Goal: Browse casually

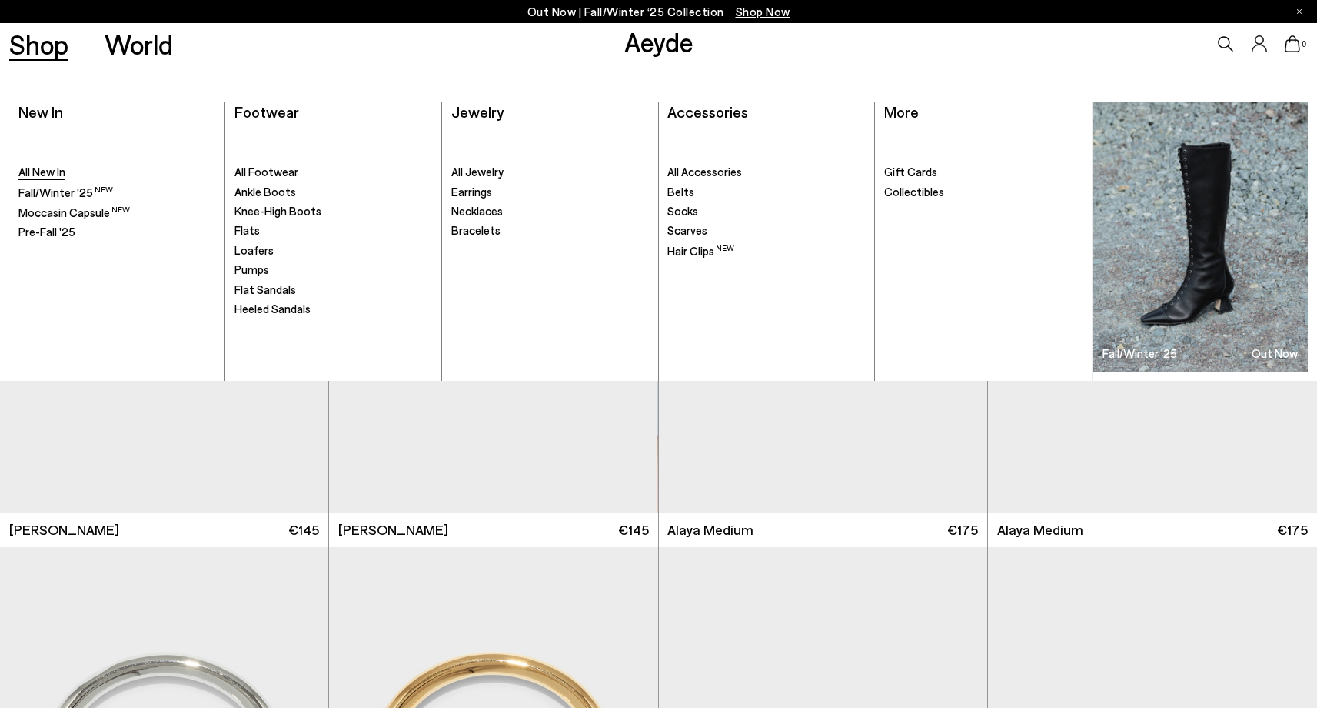
click at [46, 168] on span "All New In" at bounding box center [41, 172] width 47 height 14
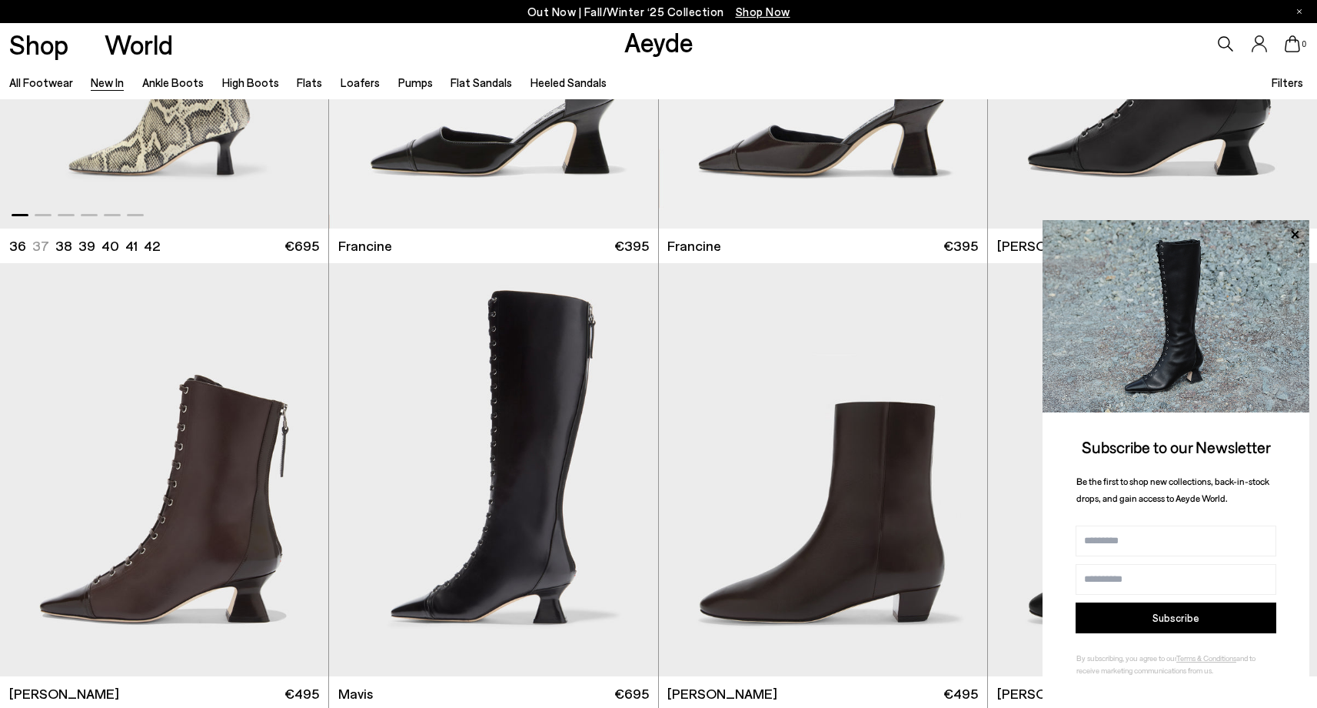
scroll to position [1831, 0]
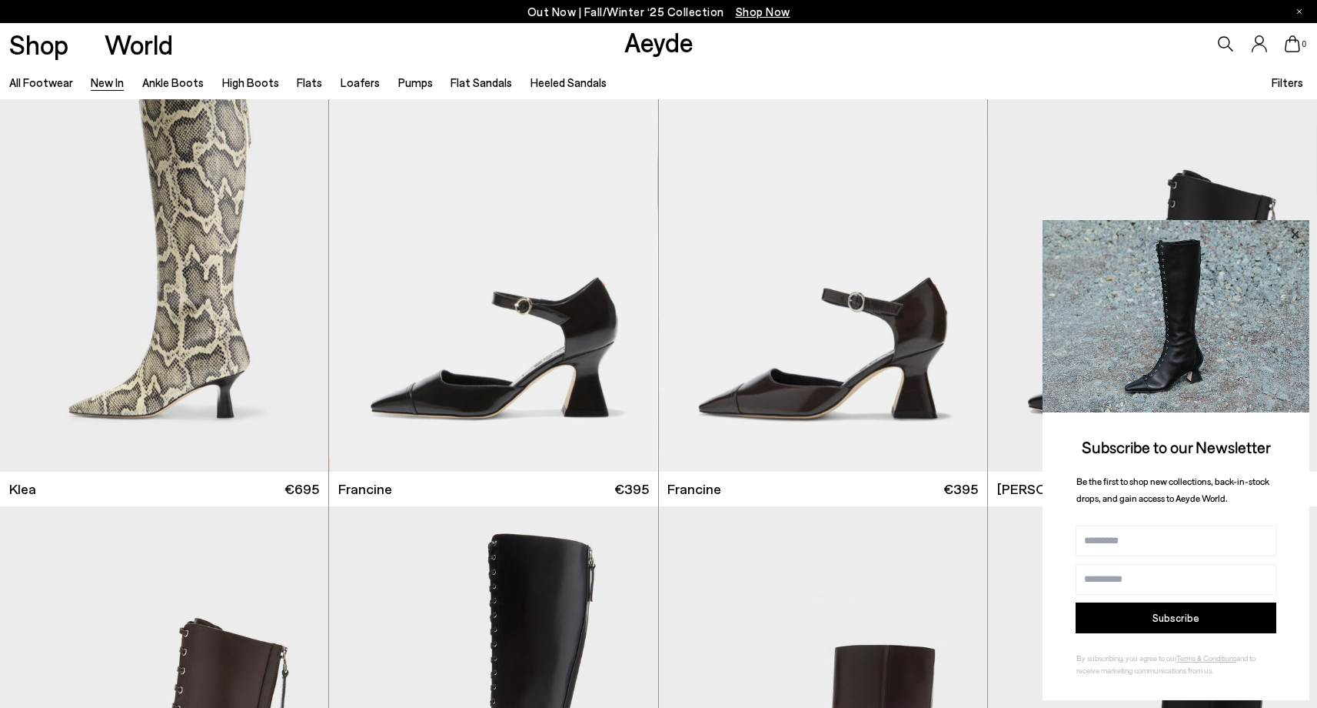
click at [1299, 235] on icon at bounding box center [1295, 235] width 20 height 20
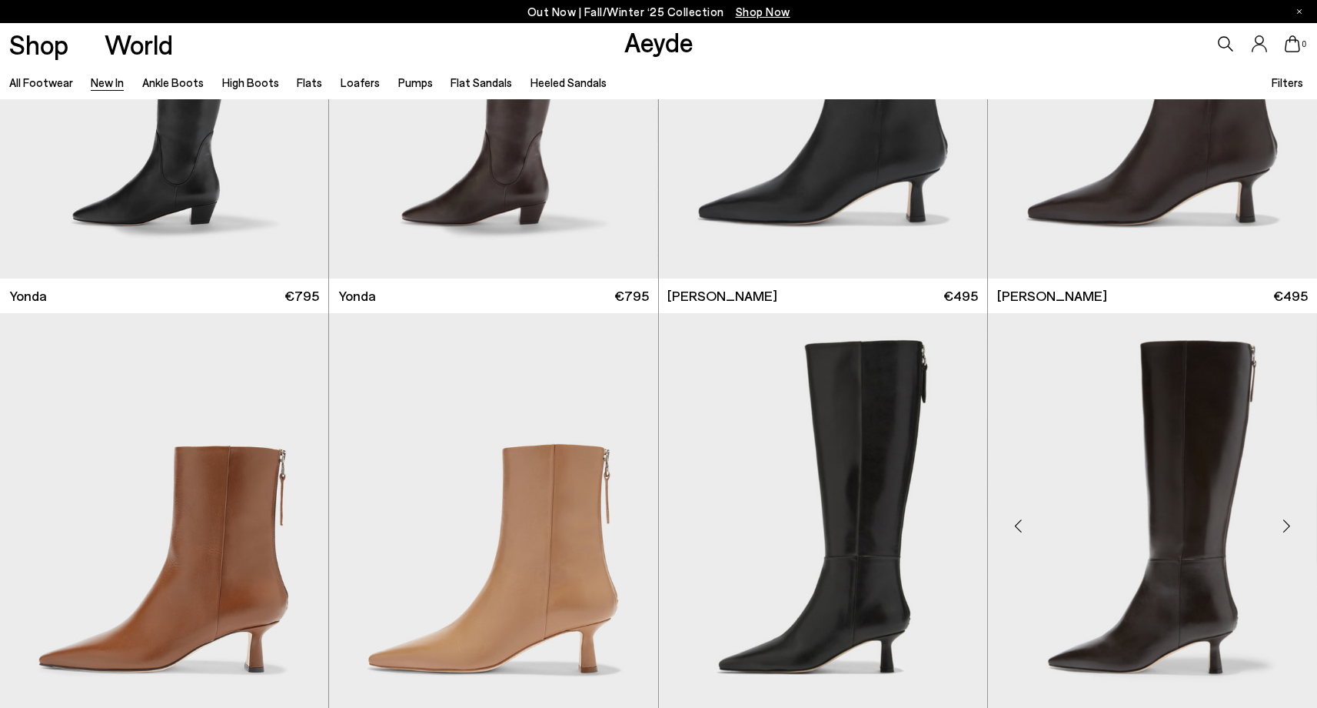
scroll to position [2733, 0]
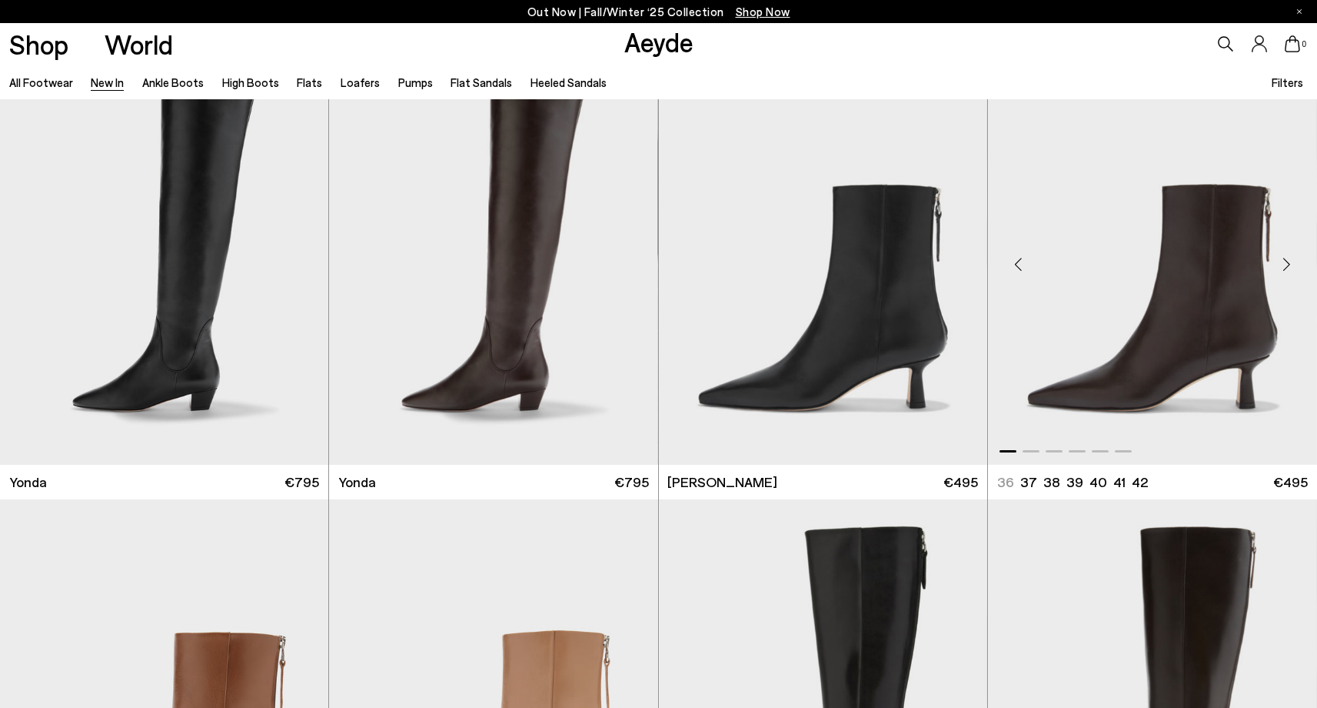
click at [1289, 261] on div "Next slide" at bounding box center [1287, 264] width 46 height 46
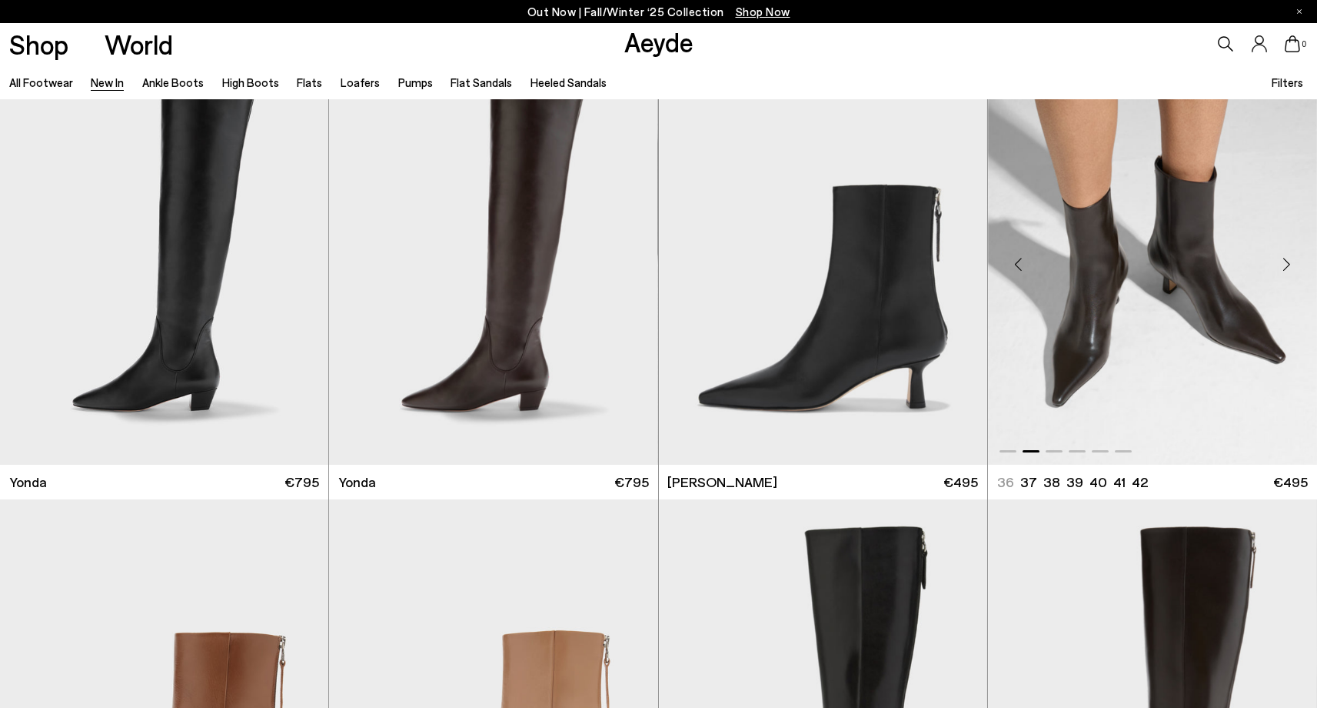
click at [1015, 266] on div "Previous slide" at bounding box center [1019, 264] width 46 height 46
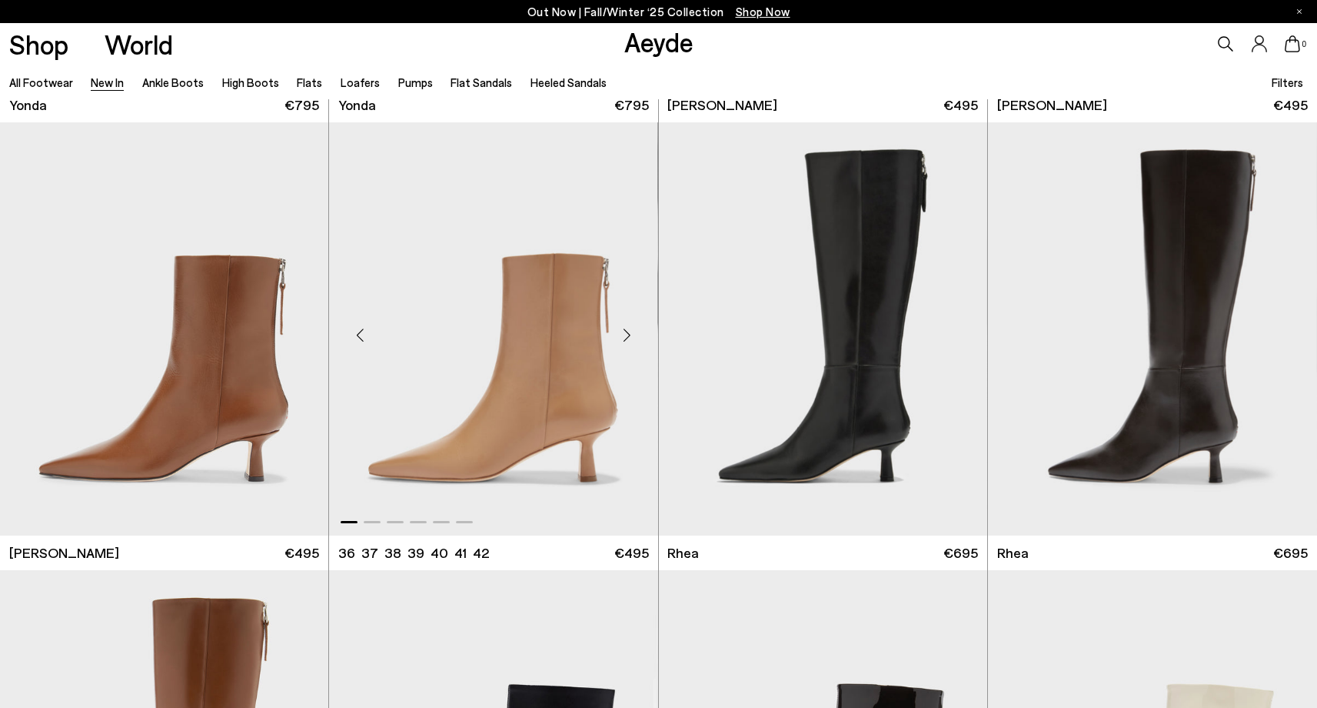
scroll to position [3119, 0]
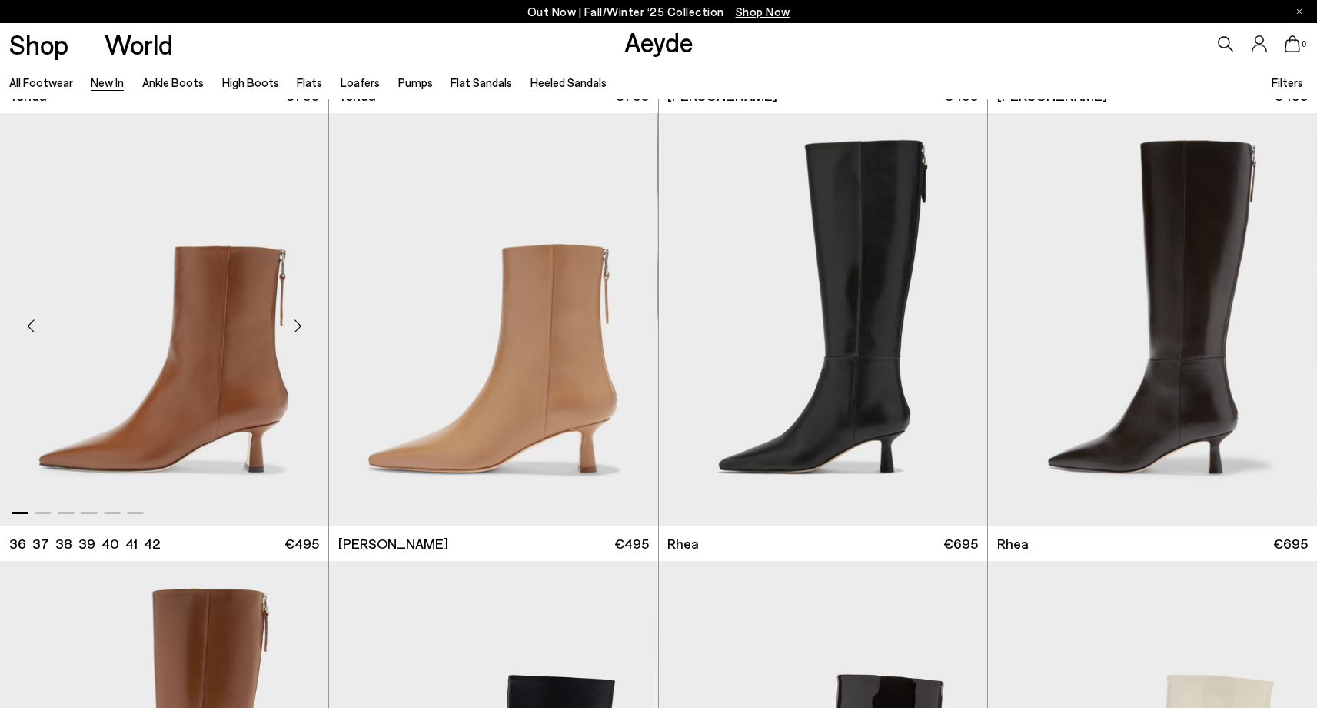
click at [302, 325] on div "Next slide" at bounding box center [298, 326] width 46 height 46
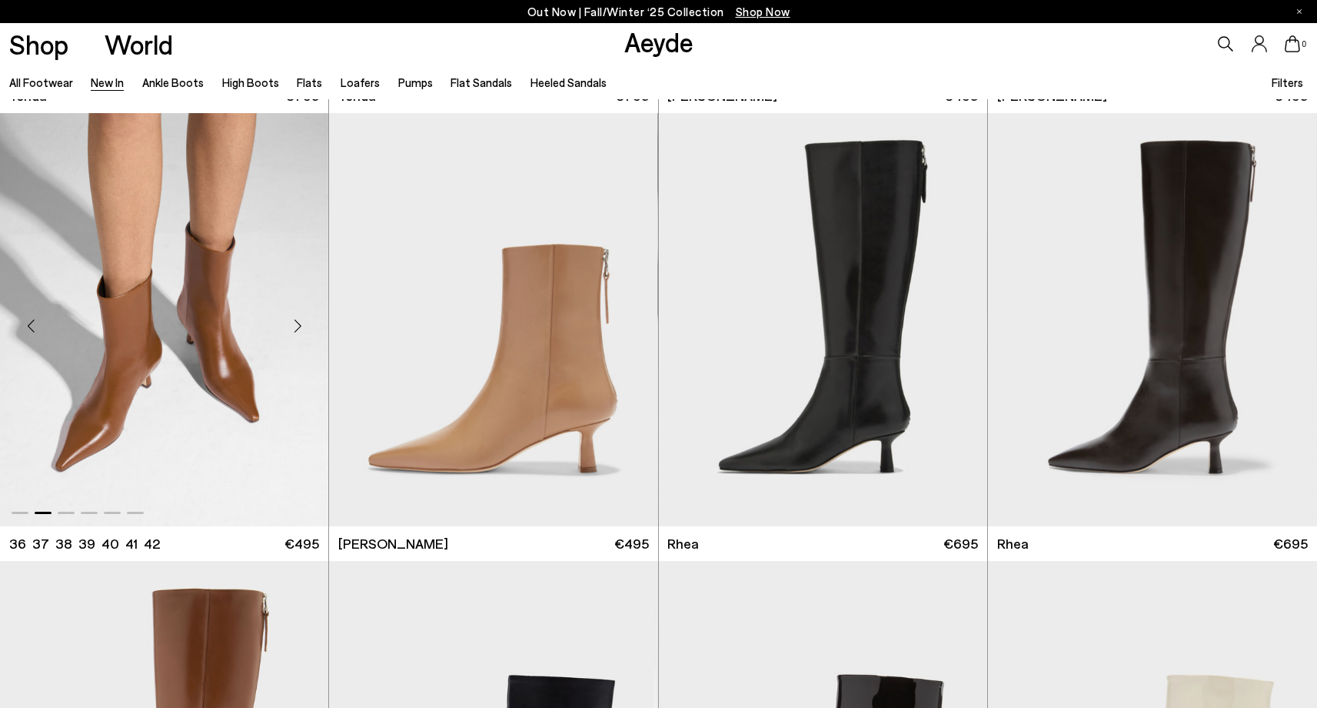
click at [301, 322] on div "Next slide" at bounding box center [298, 326] width 46 height 46
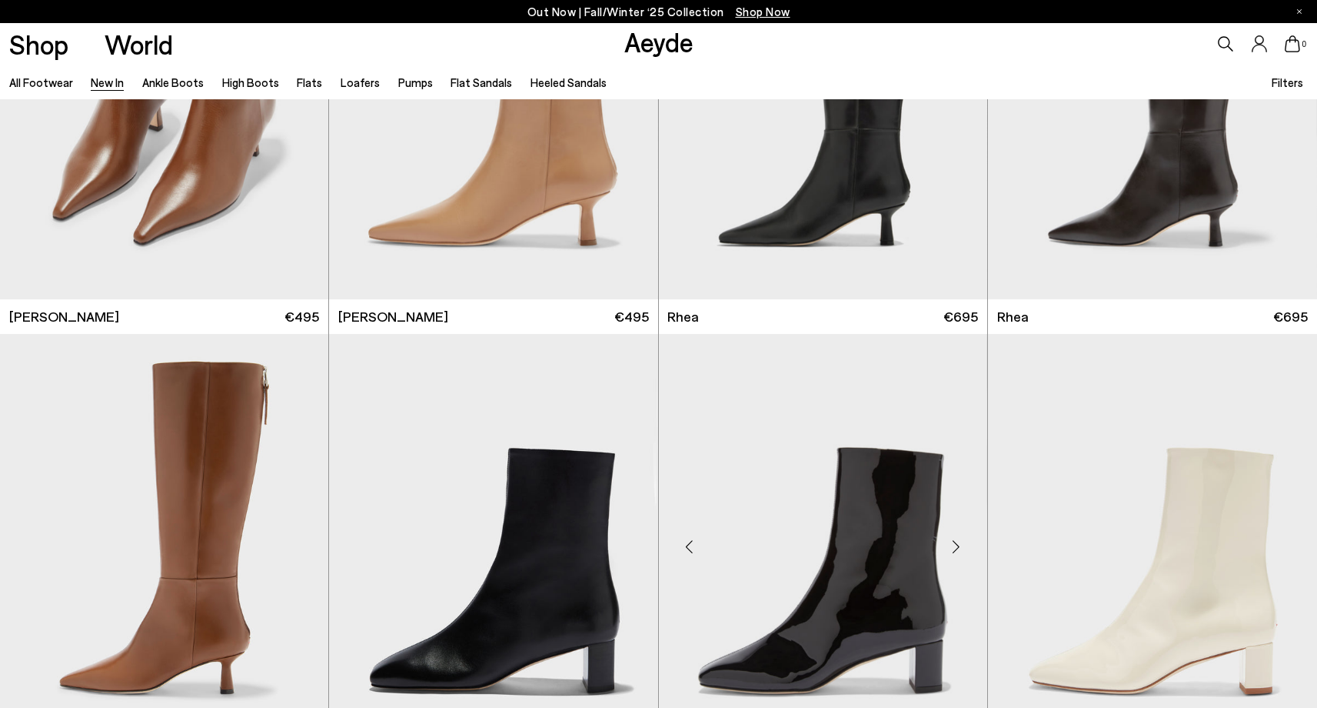
scroll to position [3672, 0]
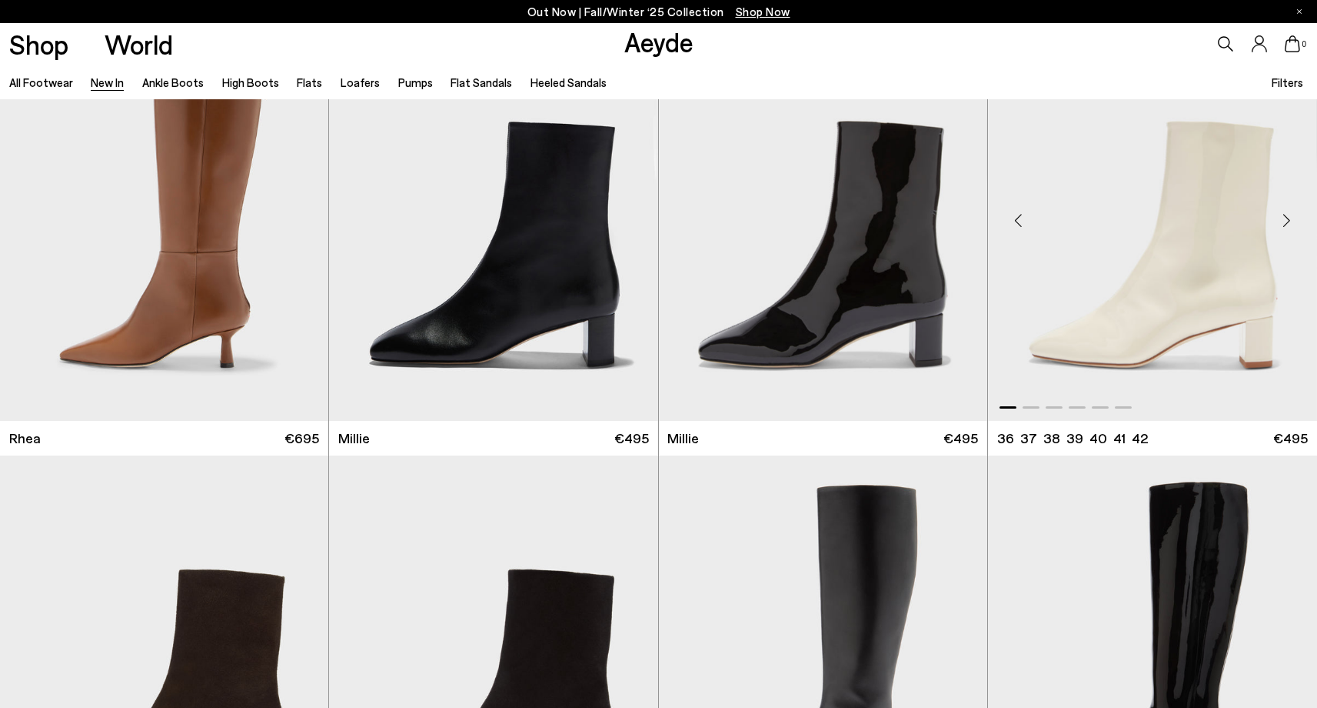
click at [1287, 218] on div "Next slide" at bounding box center [1287, 221] width 46 height 46
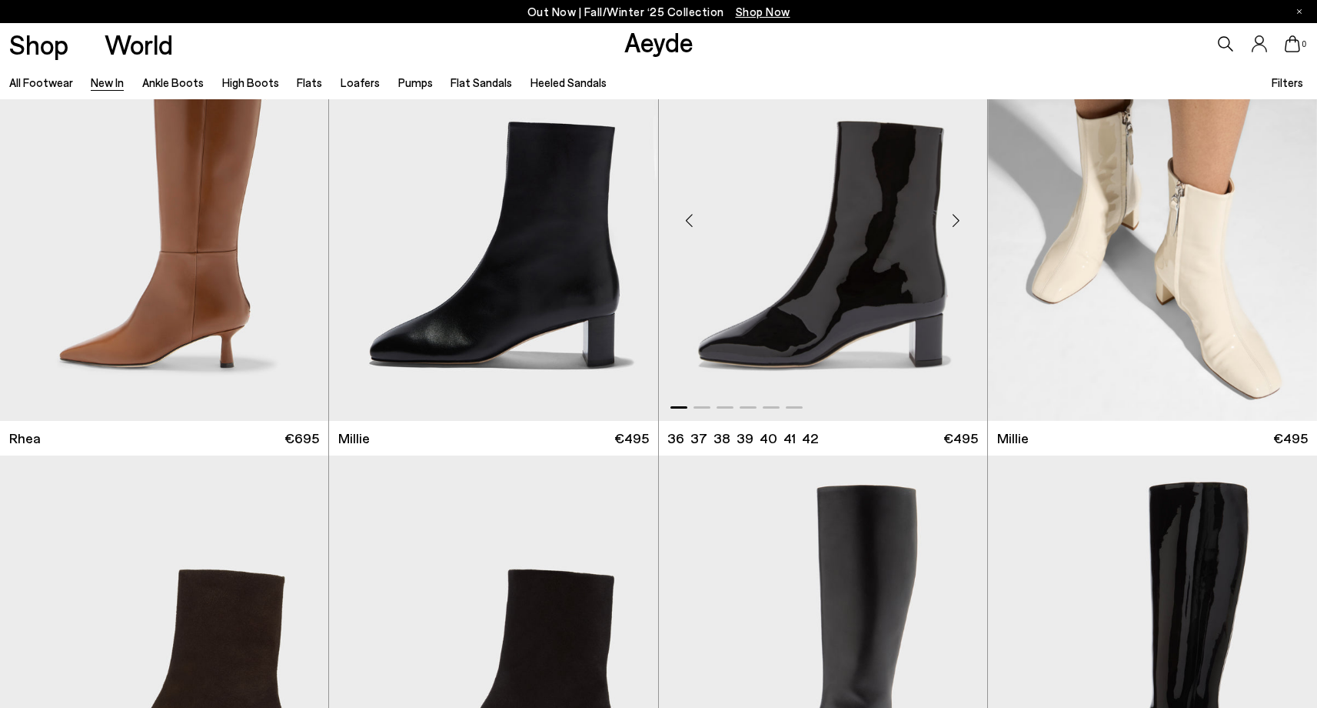
scroll to position [3706, 0]
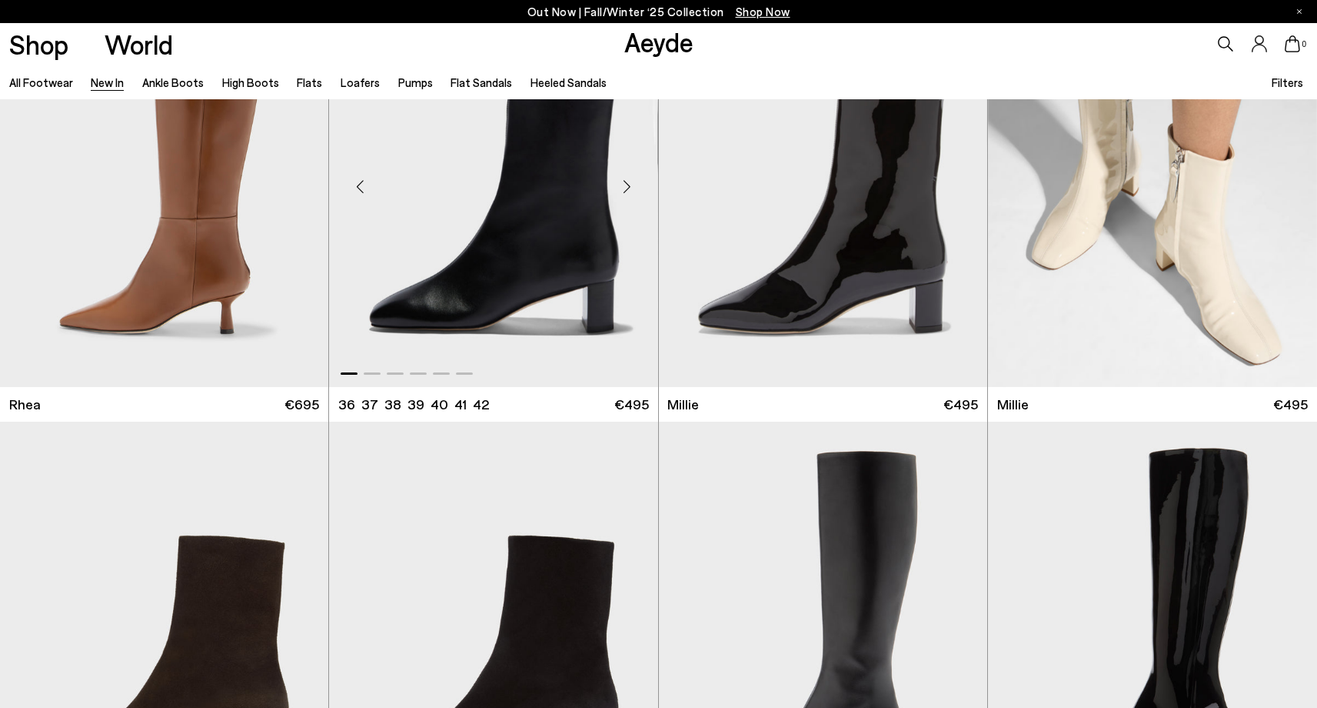
click at [628, 187] on div "Next slide" at bounding box center [627, 187] width 46 height 46
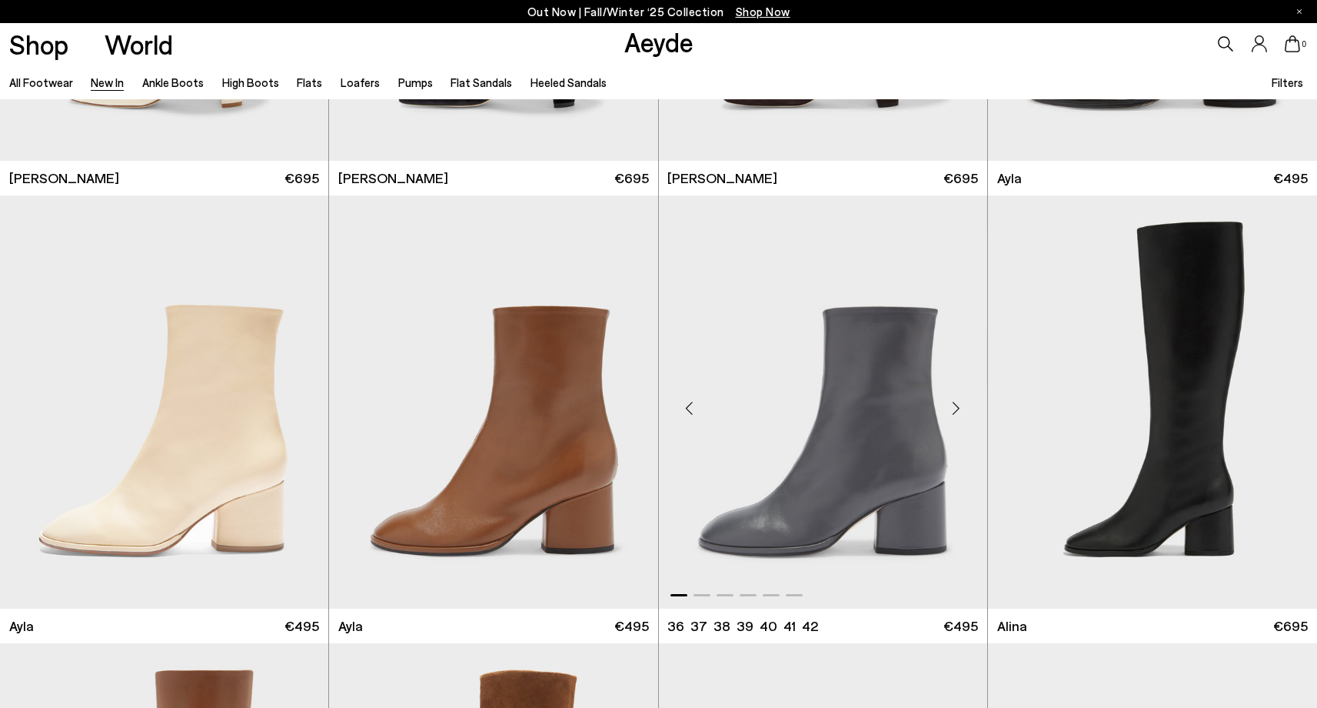
scroll to position [4975, 0]
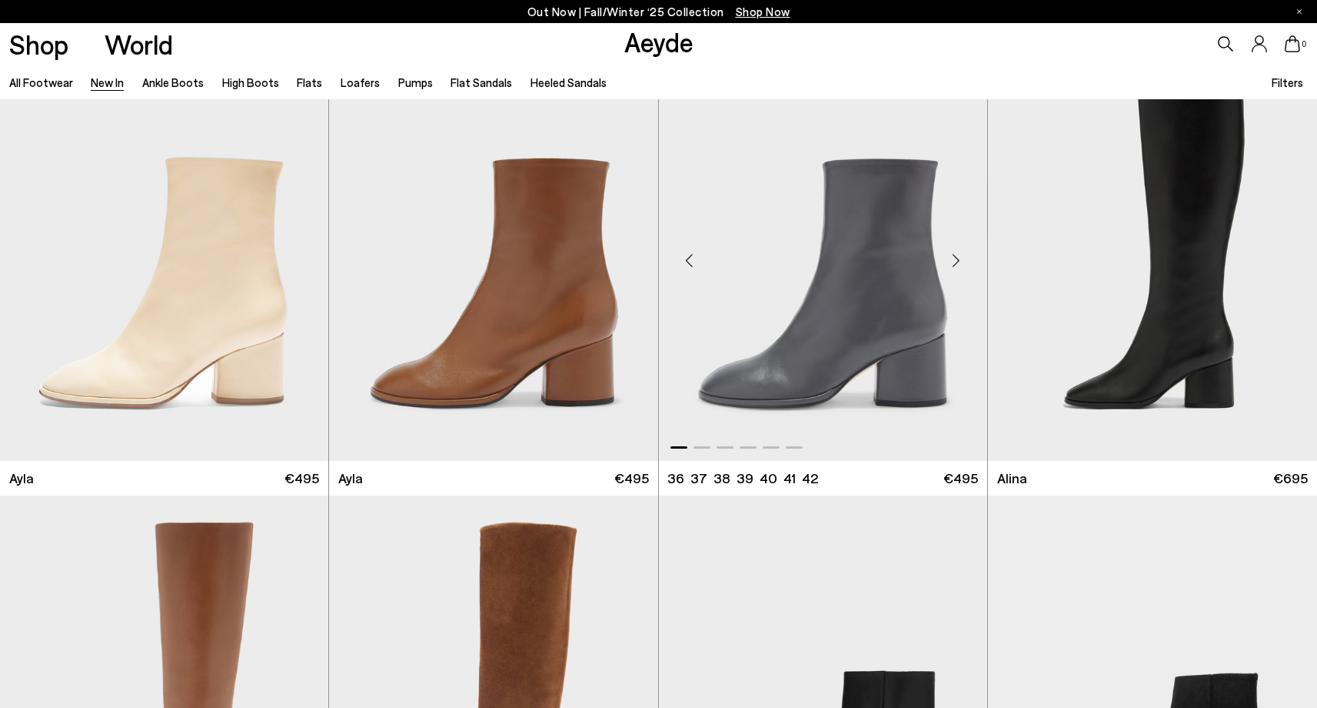
click at [959, 262] on div "Next slide" at bounding box center [957, 260] width 46 height 46
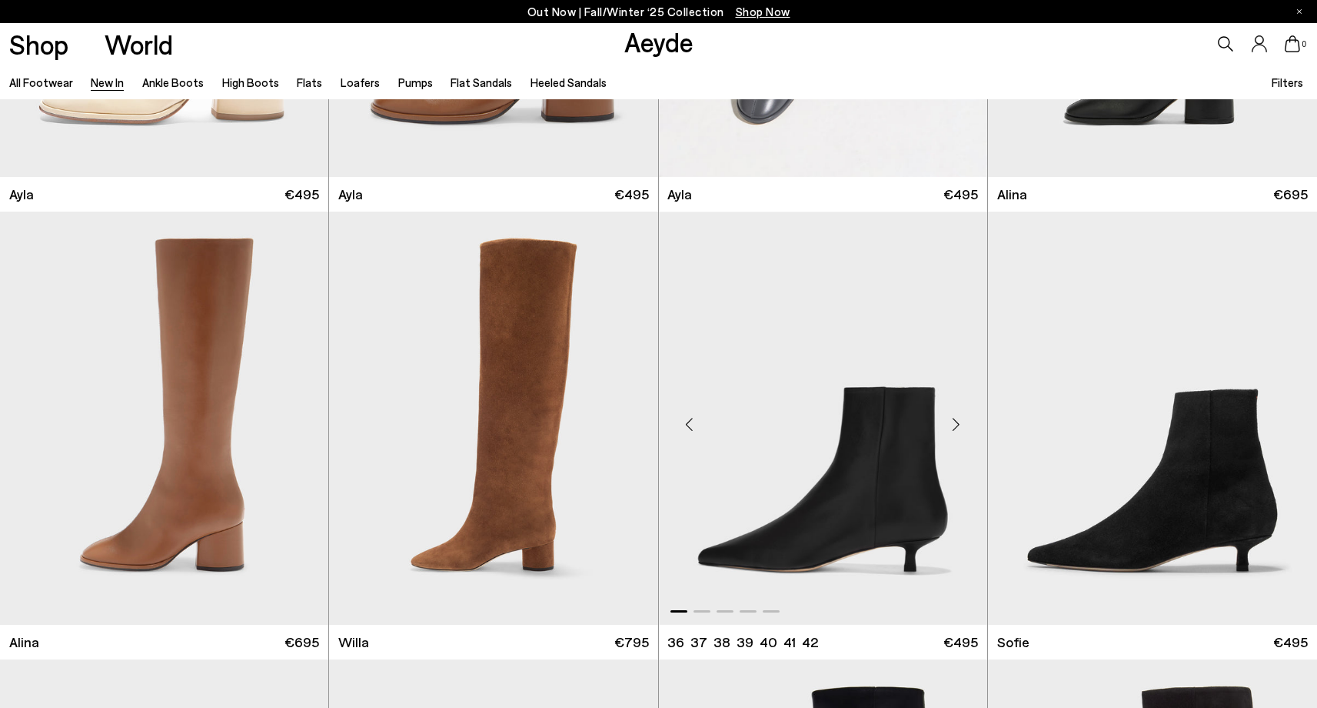
scroll to position [5336, 0]
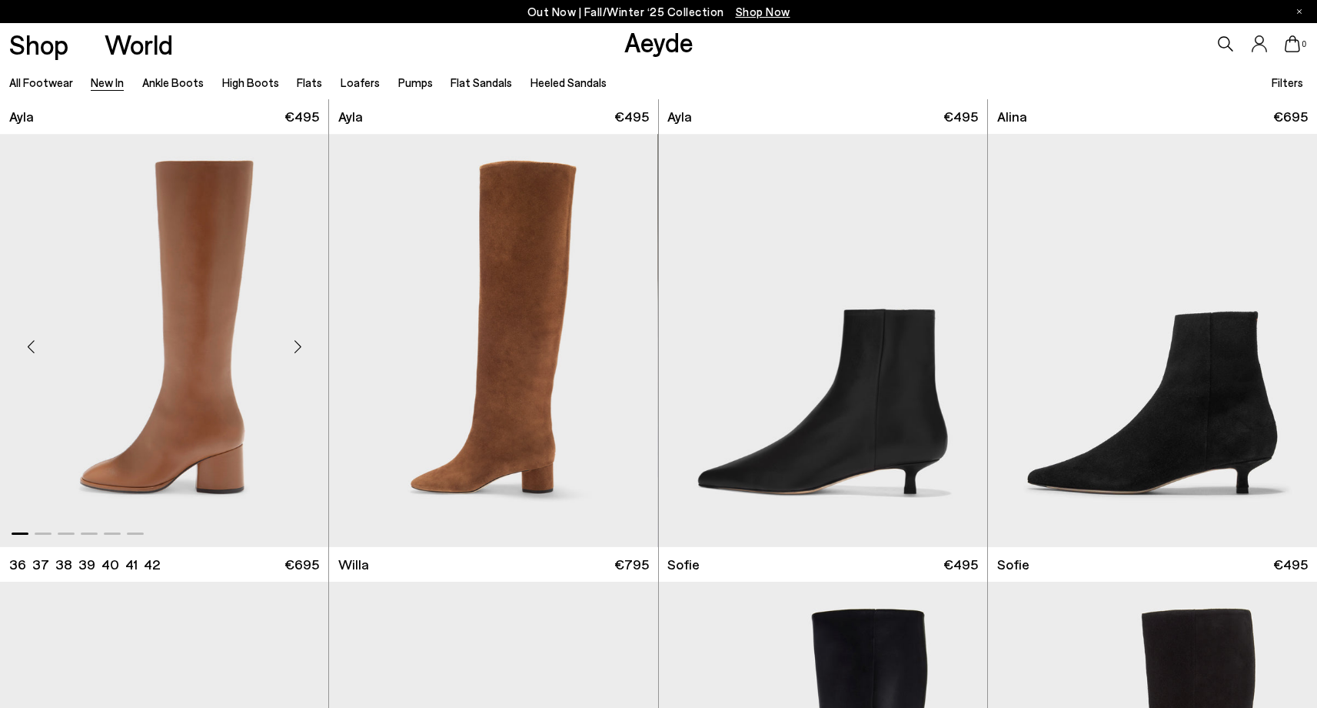
click at [287, 342] on div "Next slide" at bounding box center [298, 346] width 46 height 46
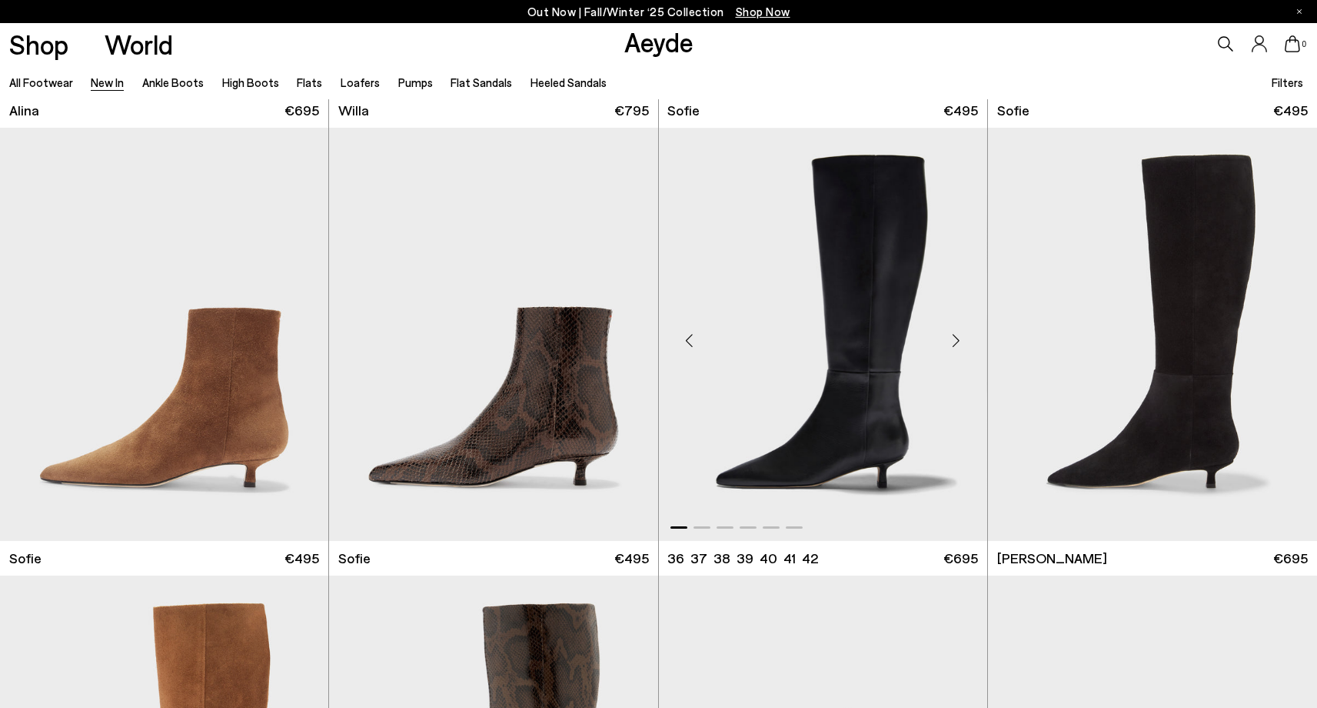
scroll to position [6136, 0]
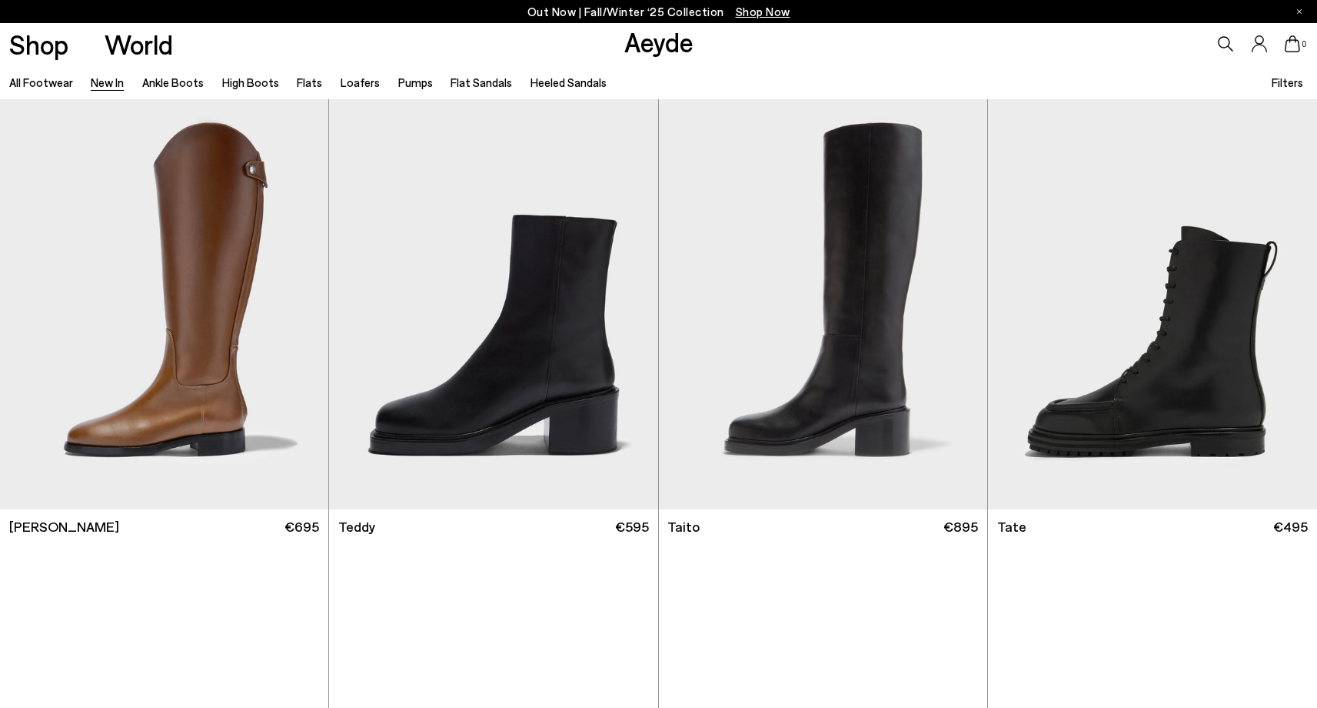
scroll to position [8070, 0]
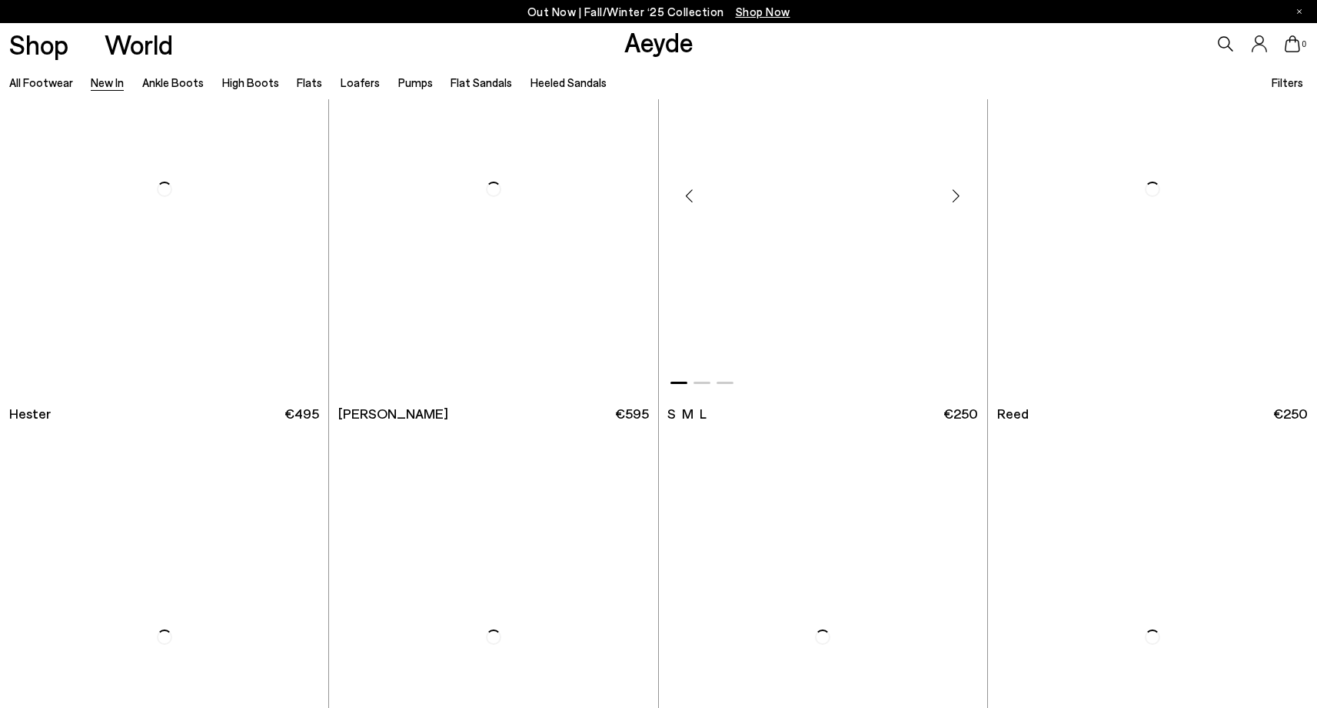
scroll to position [10848, 0]
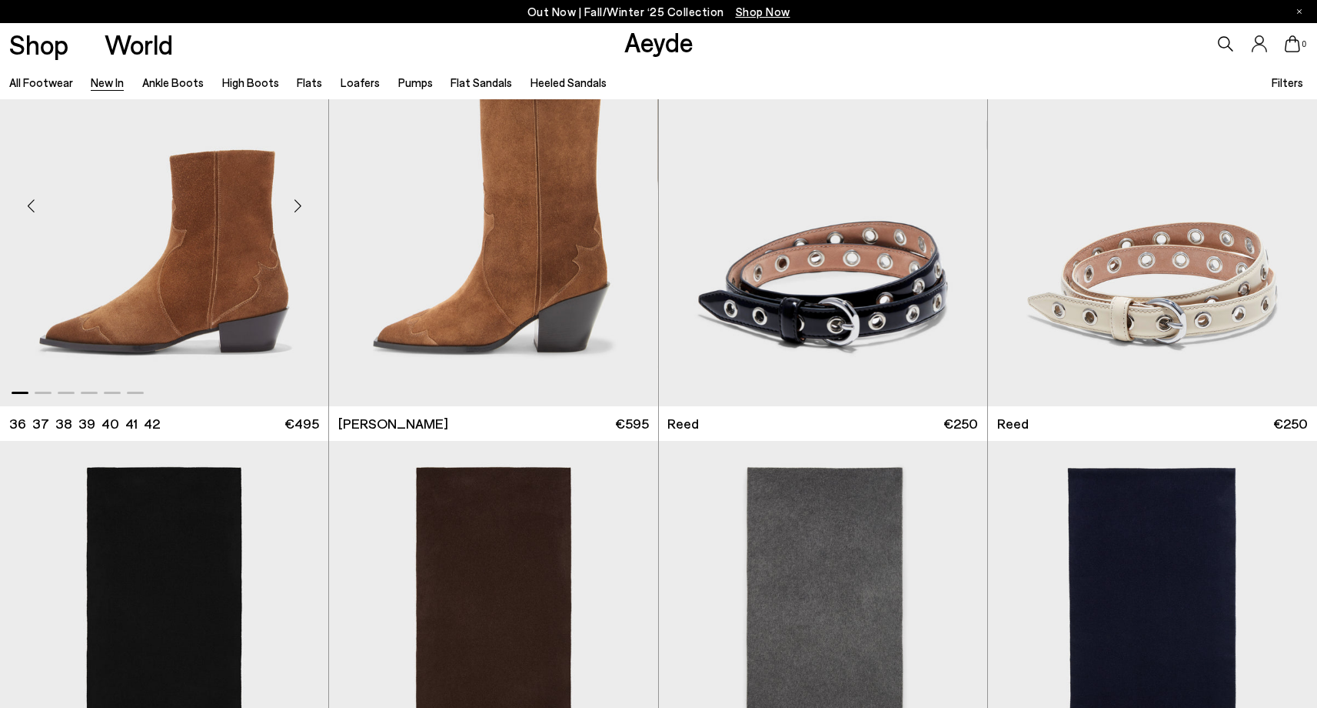
click at [299, 211] on div "Next slide" at bounding box center [298, 205] width 46 height 46
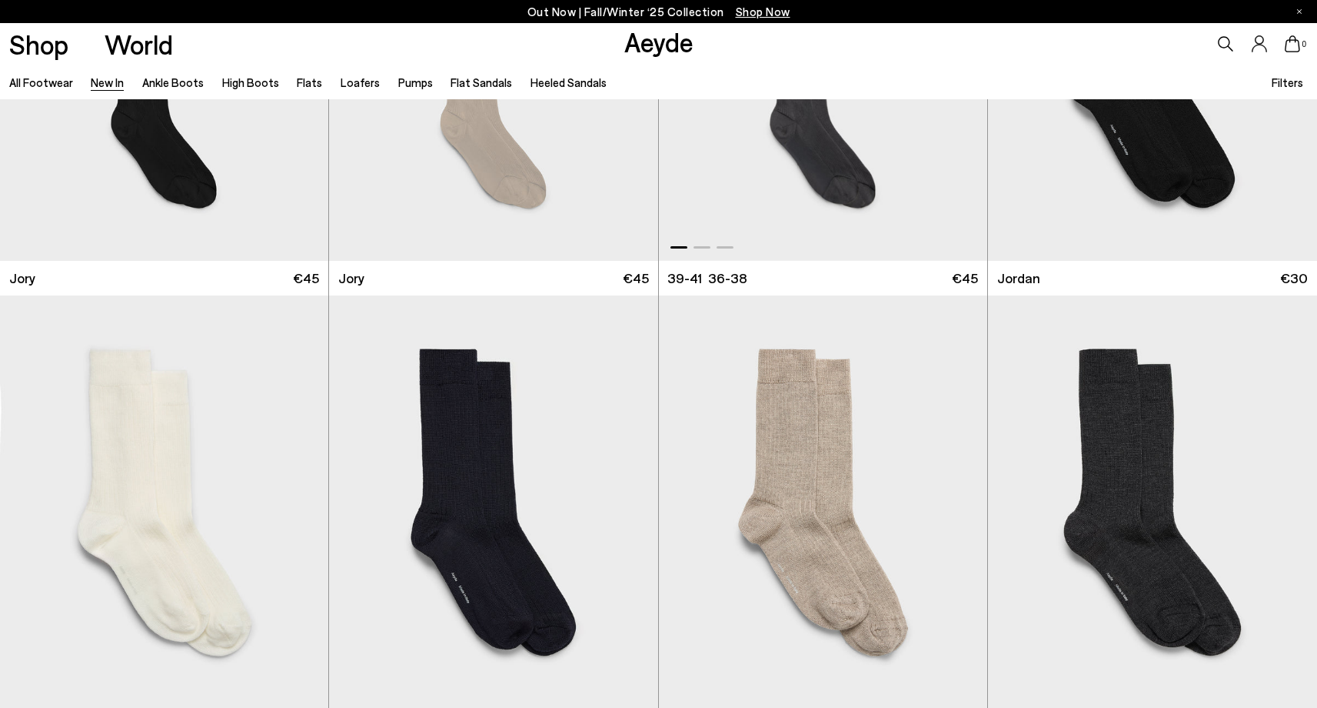
scroll to position [11993, 0]
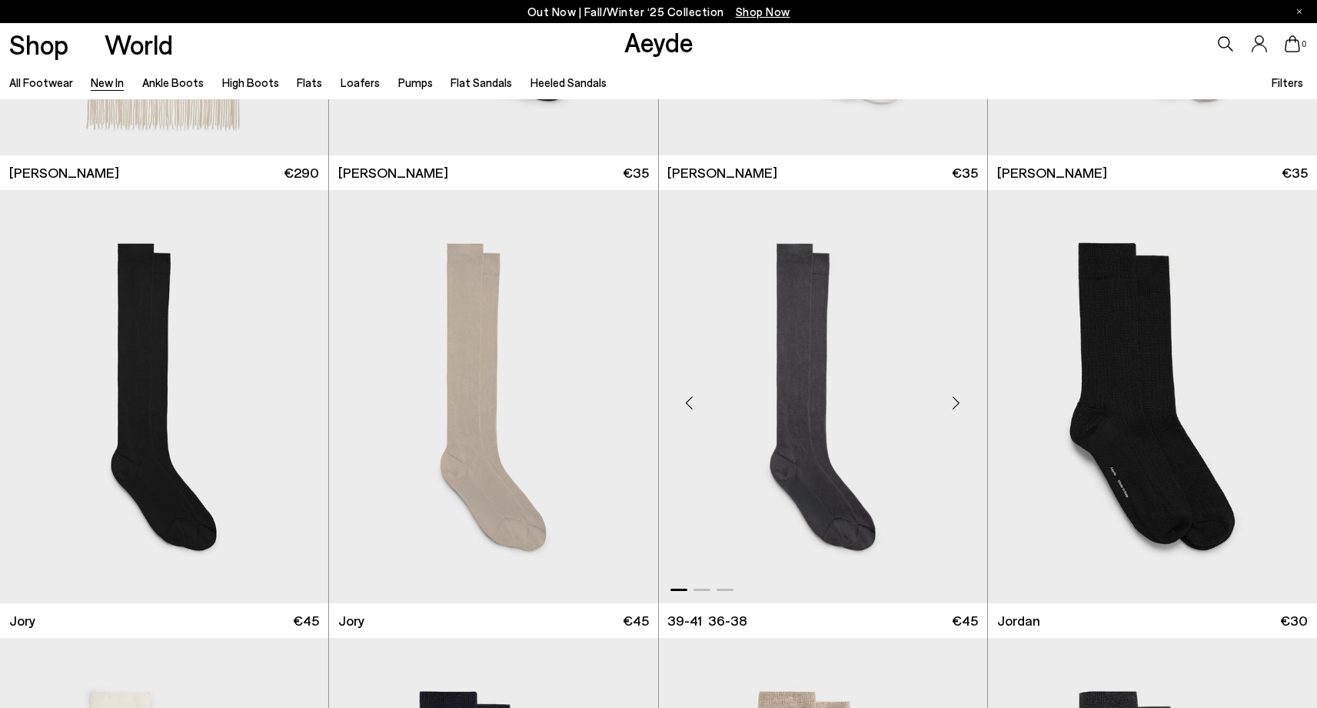
click at [947, 397] on div "Next slide" at bounding box center [957, 403] width 46 height 46
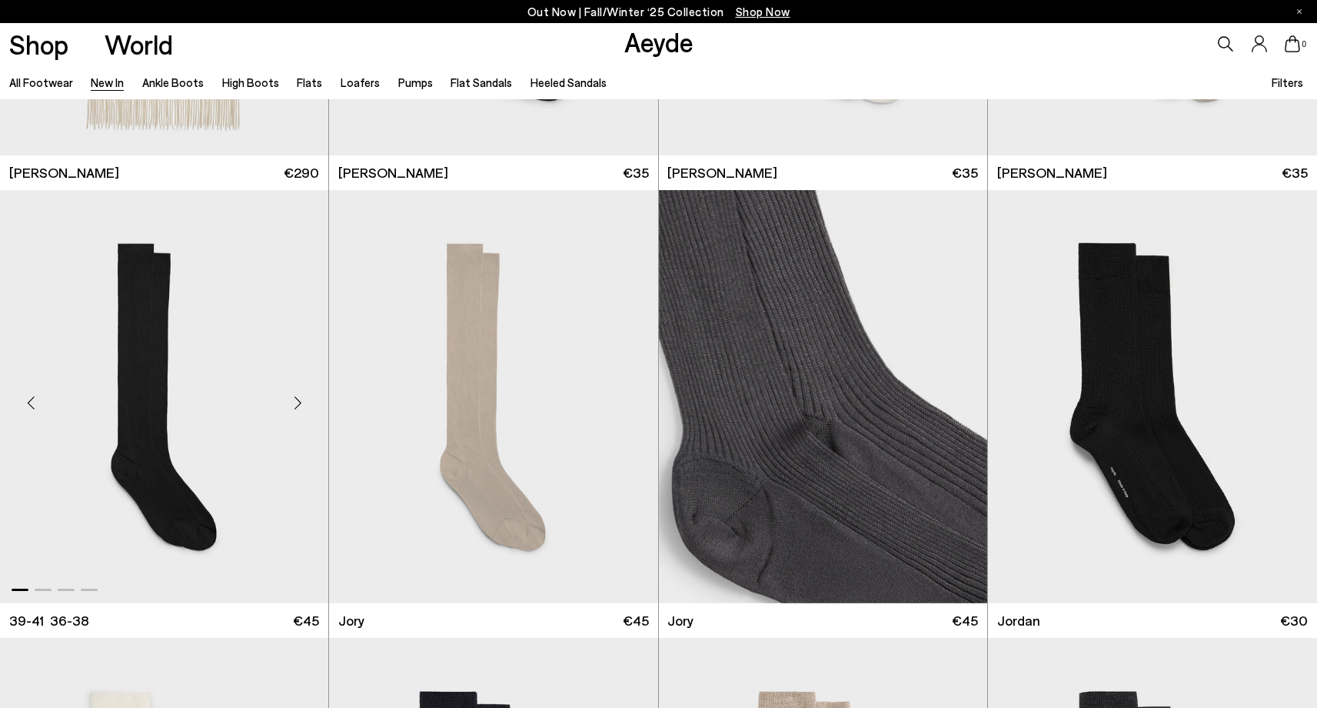
click at [305, 402] on div "Next slide" at bounding box center [298, 403] width 46 height 46
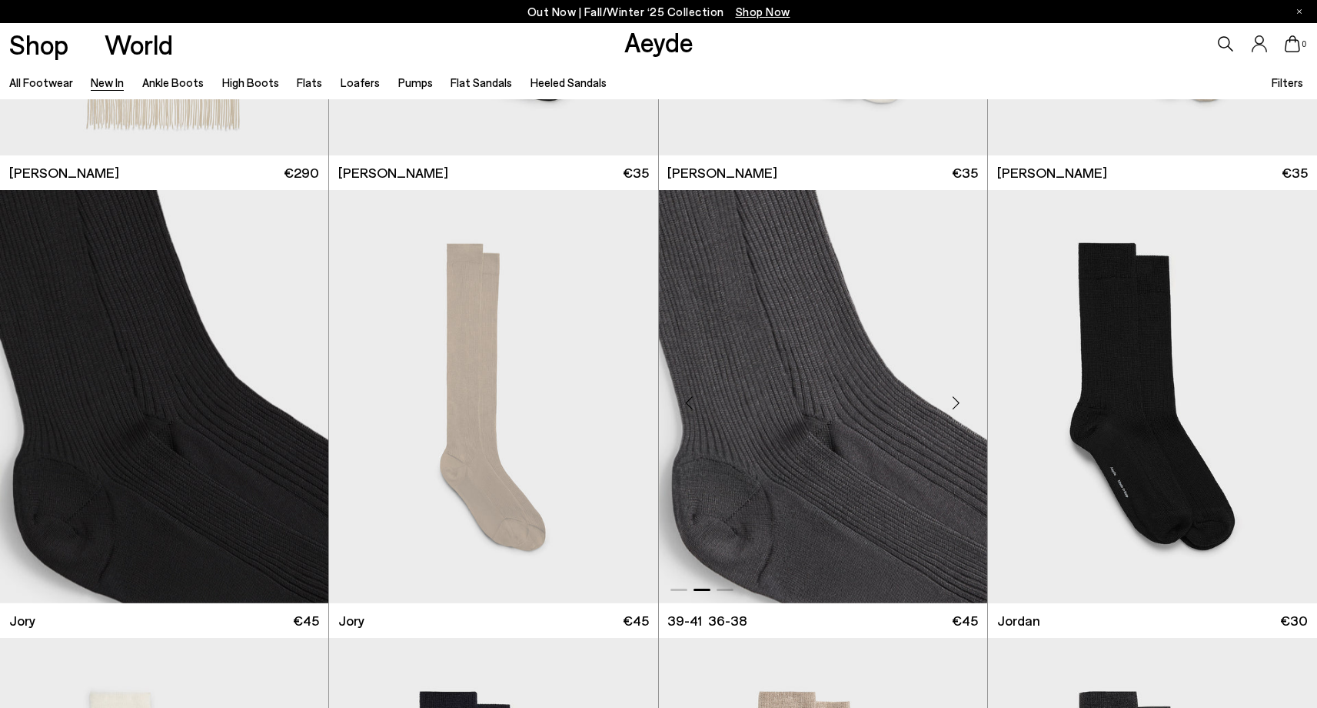
scroll to position [11669, 0]
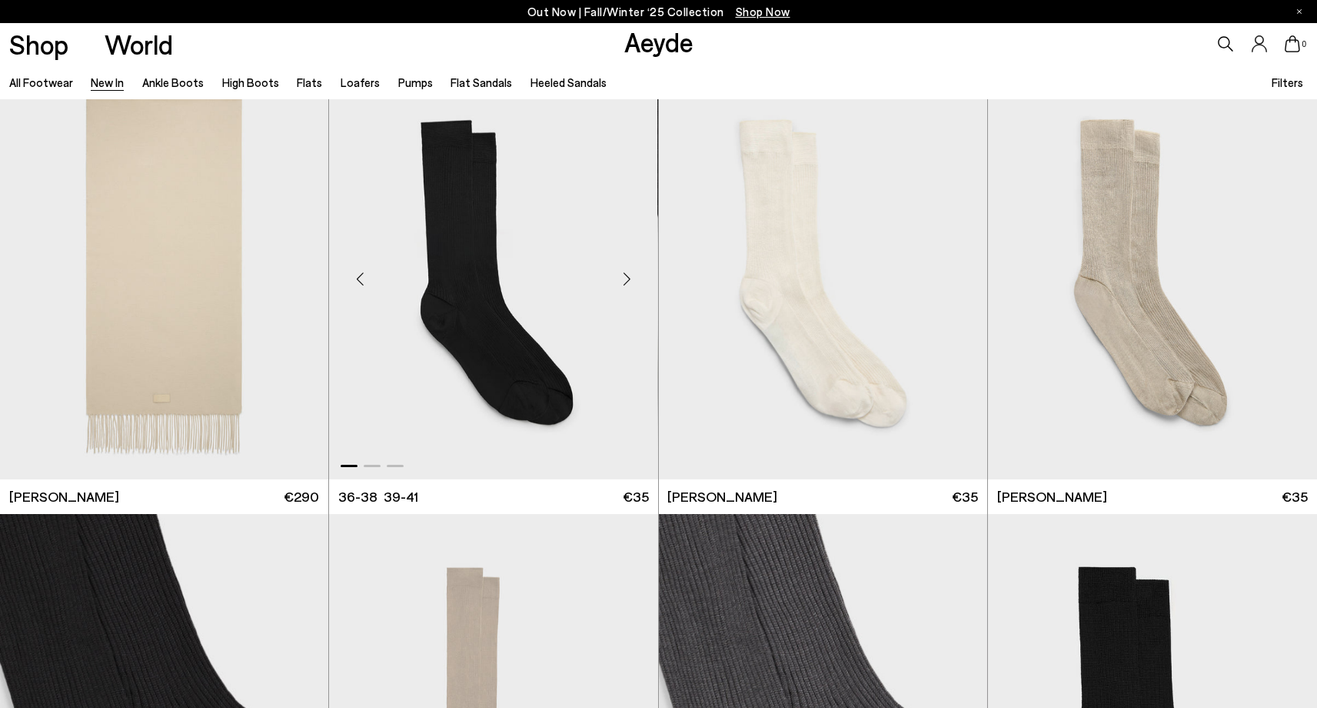
click at [631, 281] on div "Next slide" at bounding box center [627, 279] width 46 height 46
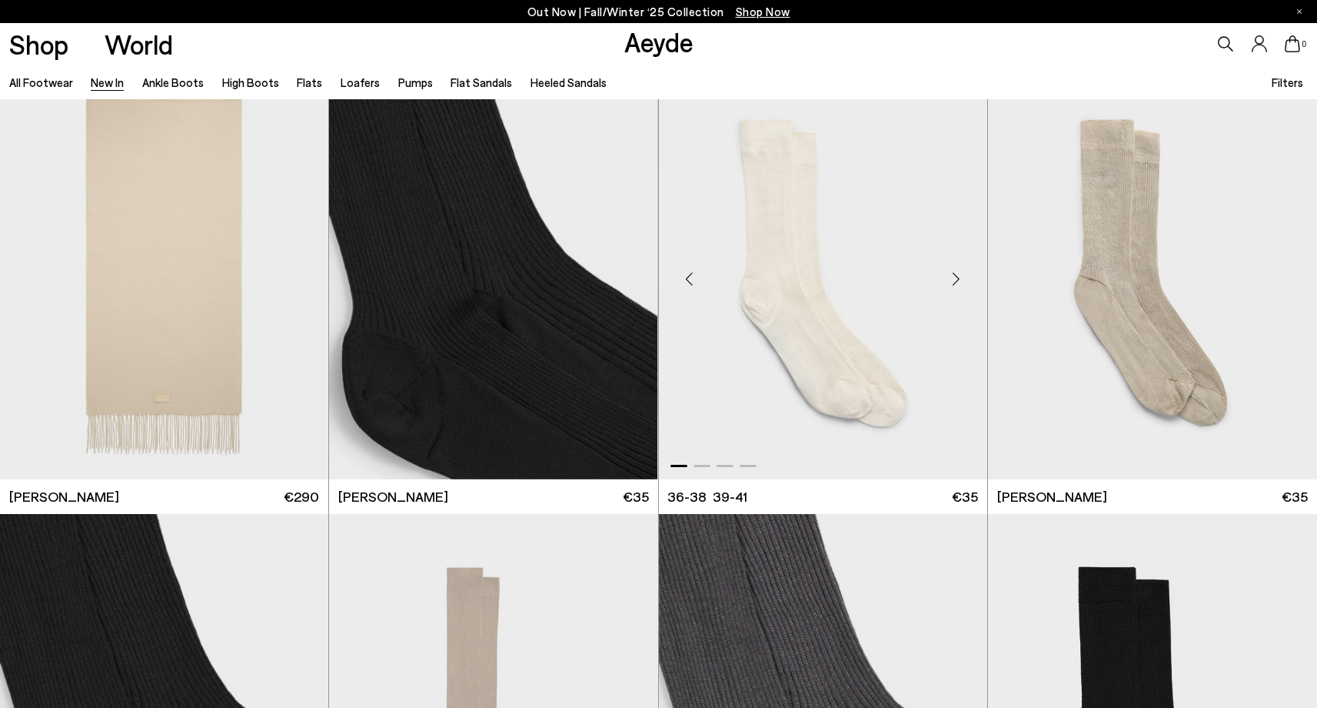
click at [964, 291] on div "Next slide" at bounding box center [957, 279] width 46 height 46
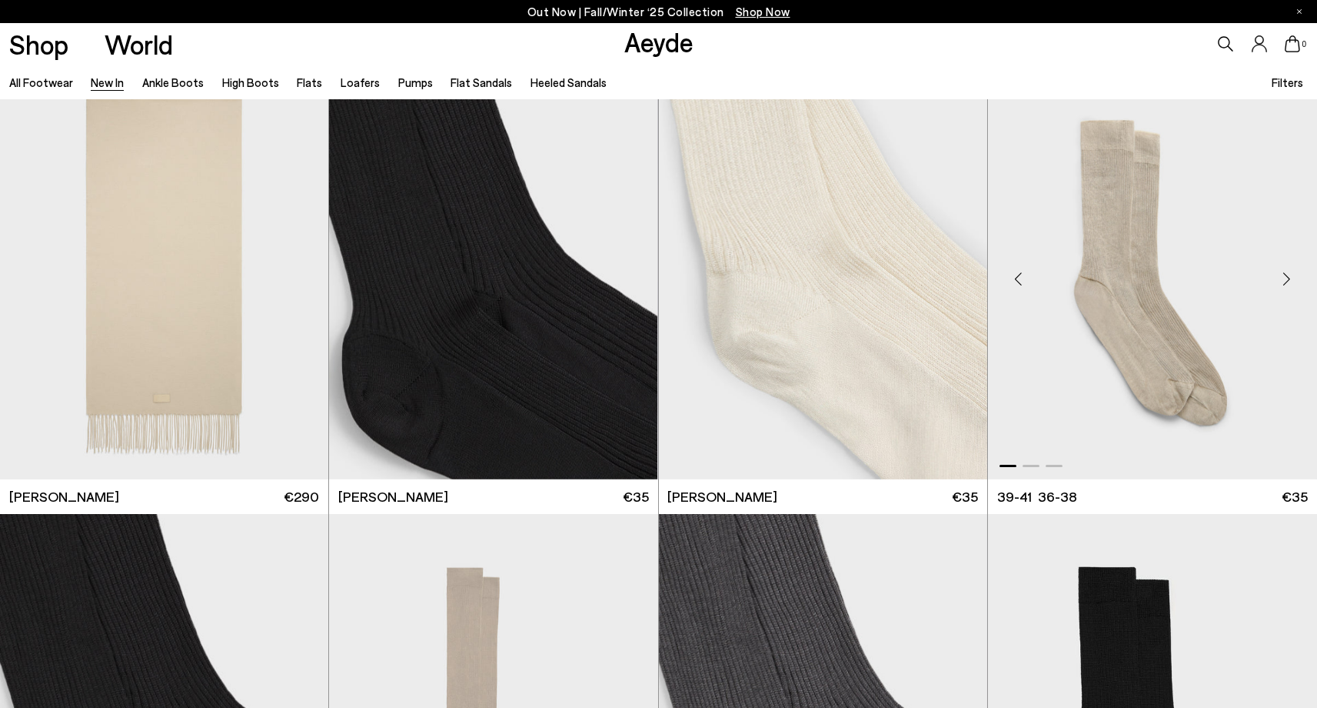
click at [1294, 281] on div "Next slide" at bounding box center [1287, 279] width 46 height 46
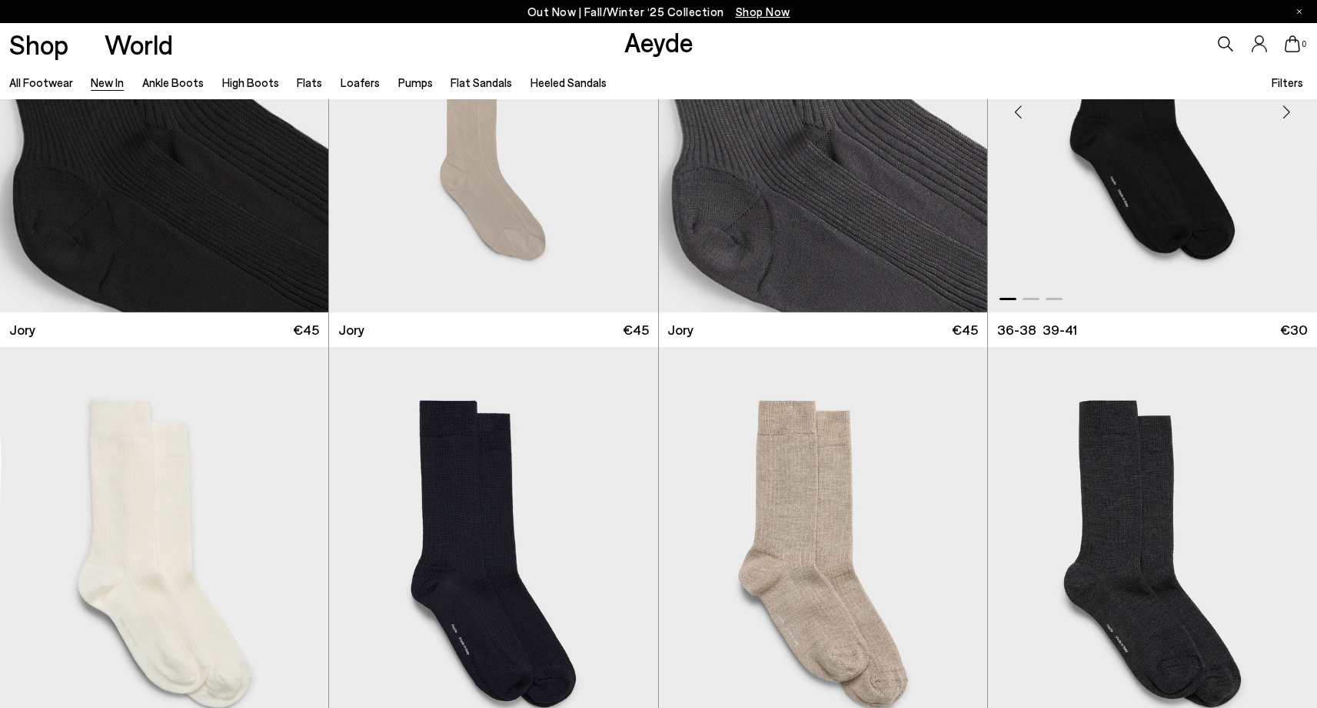
scroll to position [12610, 0]
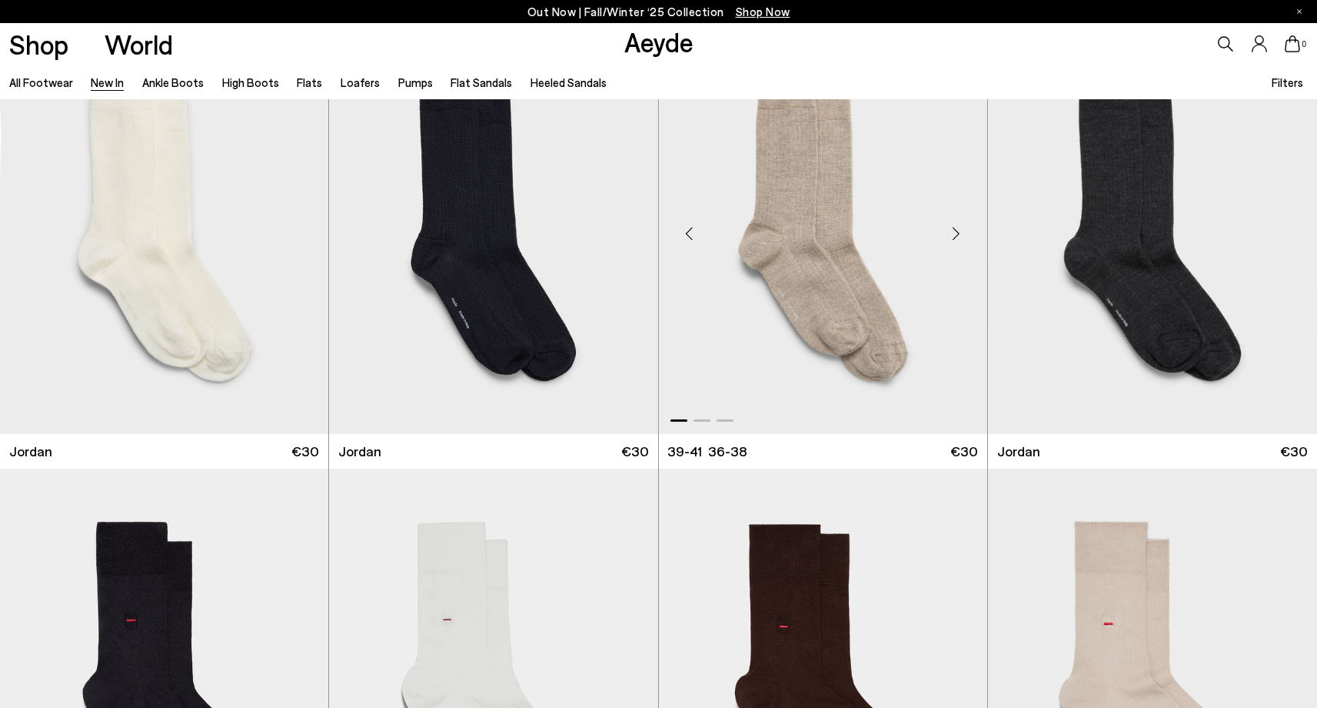
click at [961, 238] on div "Next slide" at bounding box center [957, 234] width 46 height 46
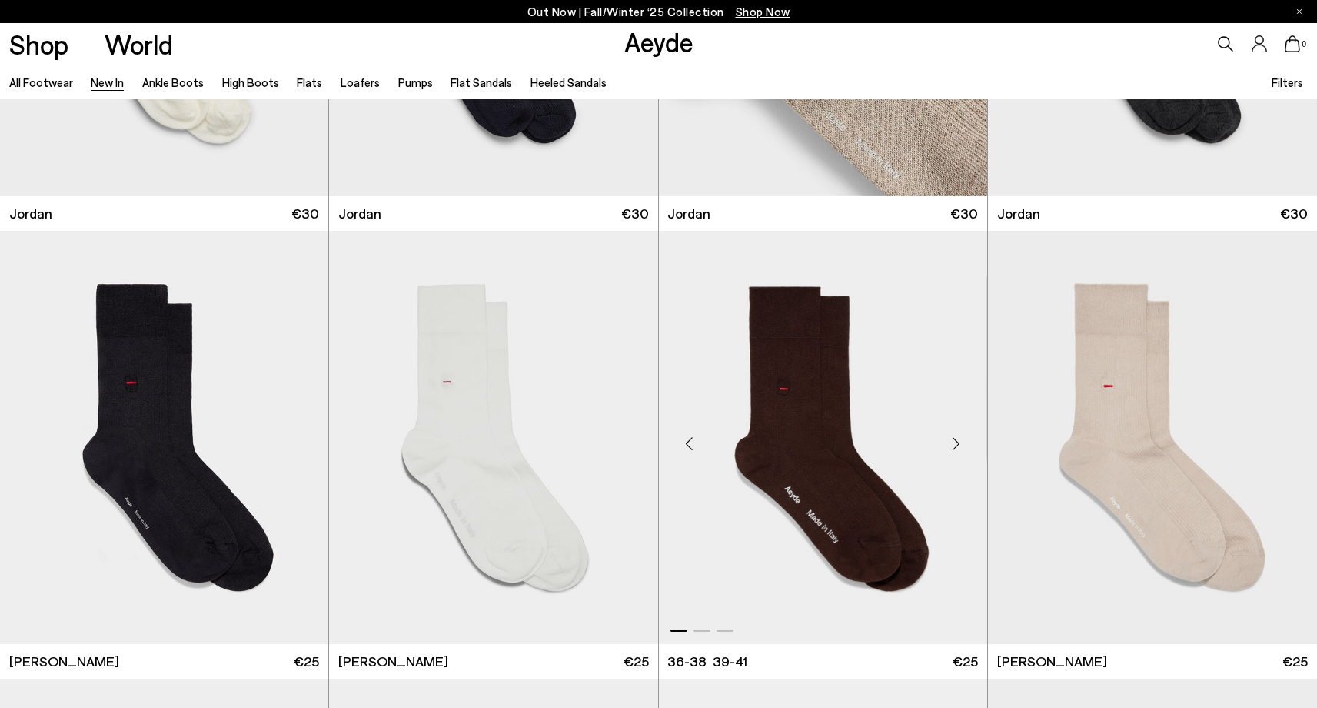
scroll to position [12868, 0]
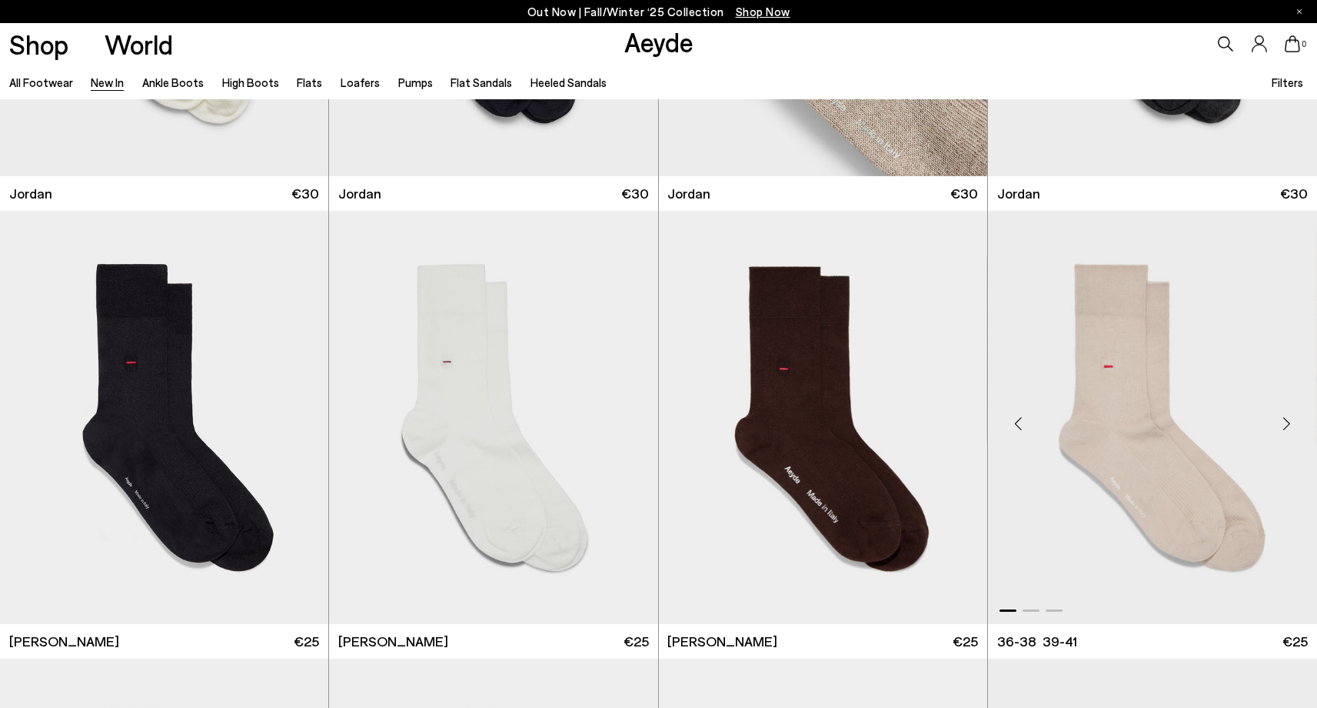
click at [1280, 425] on div "Next slide" at bounding box center [1287, 424] width 46 height 46
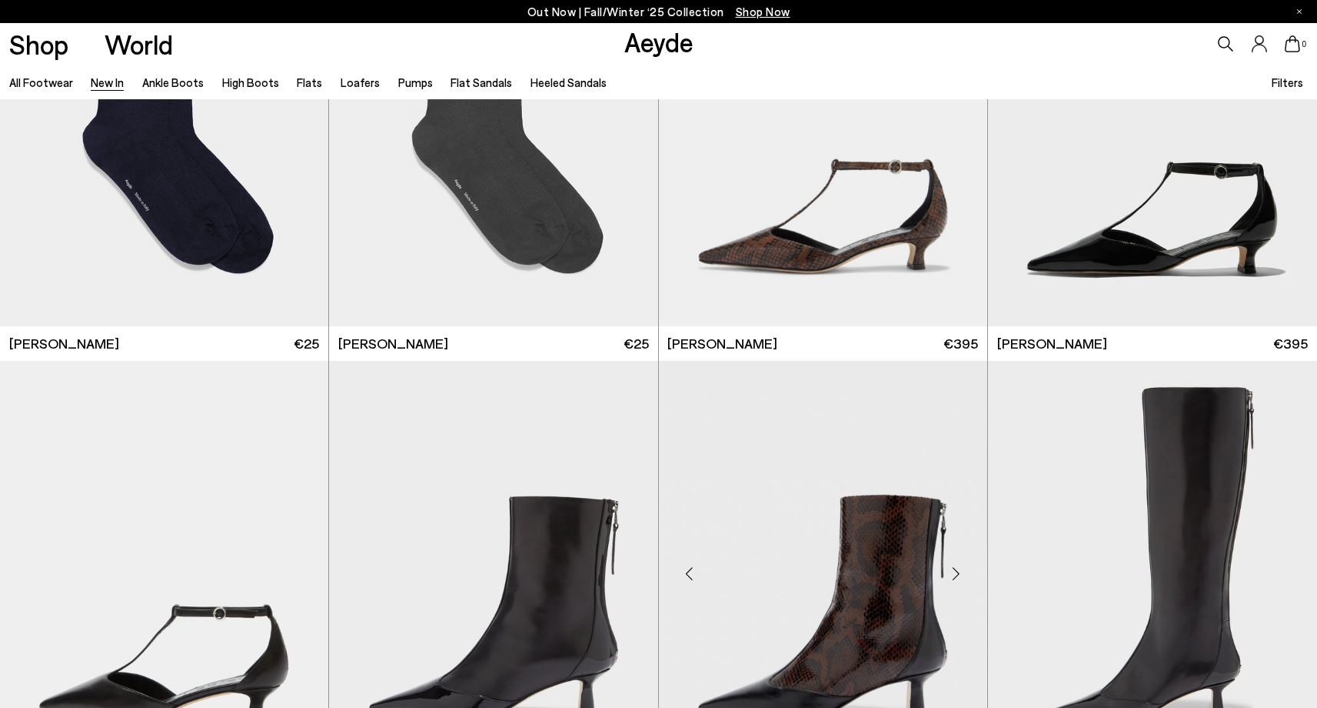
scroll to position [13876, 0]
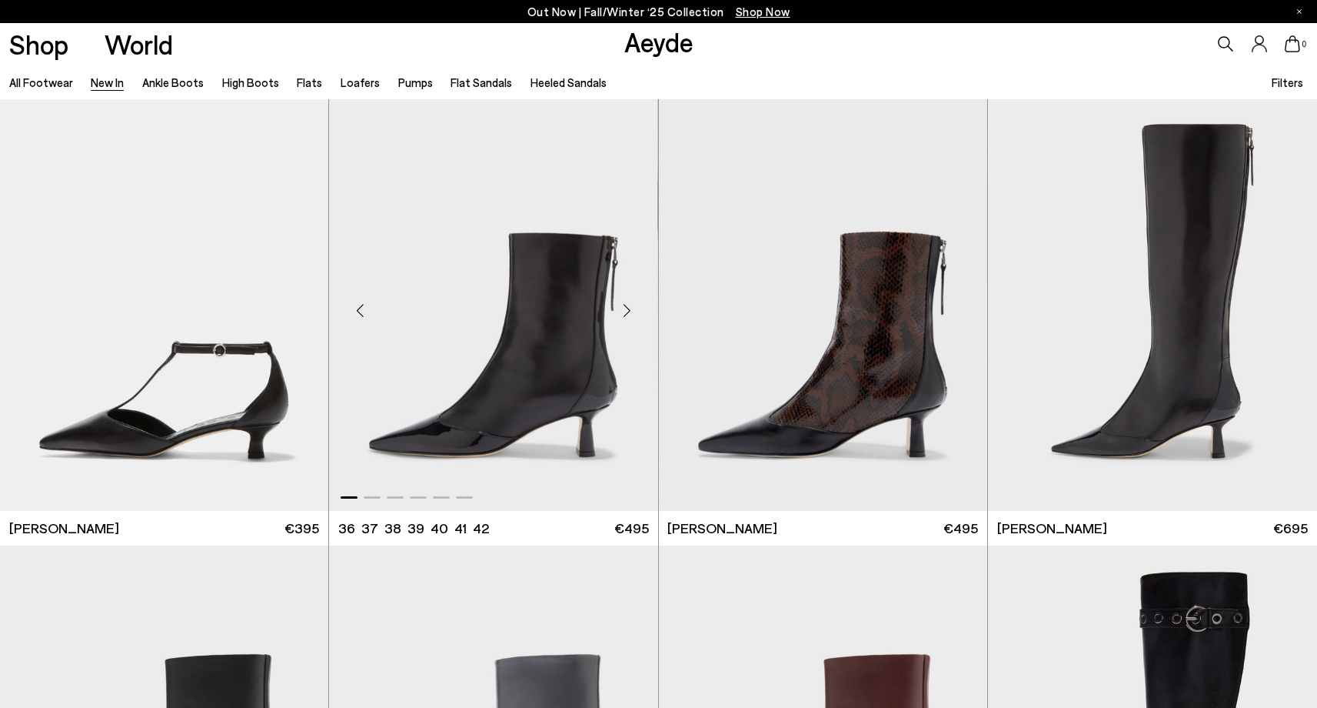
click at [633, 306] on div "Next slide" at bounding box center [627, 311] width 46 height 46
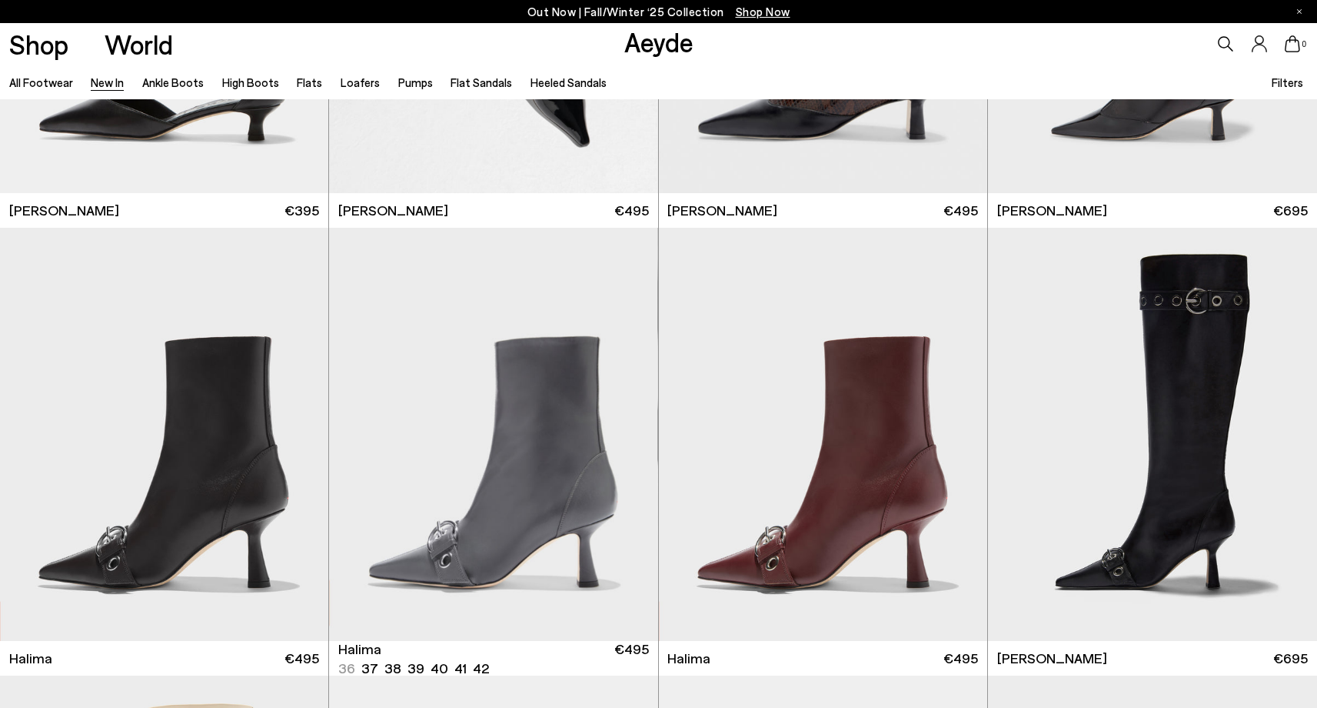
scroll to position [14573, 0]
